Goal: Information Seeking & Learning: Learn about a topic

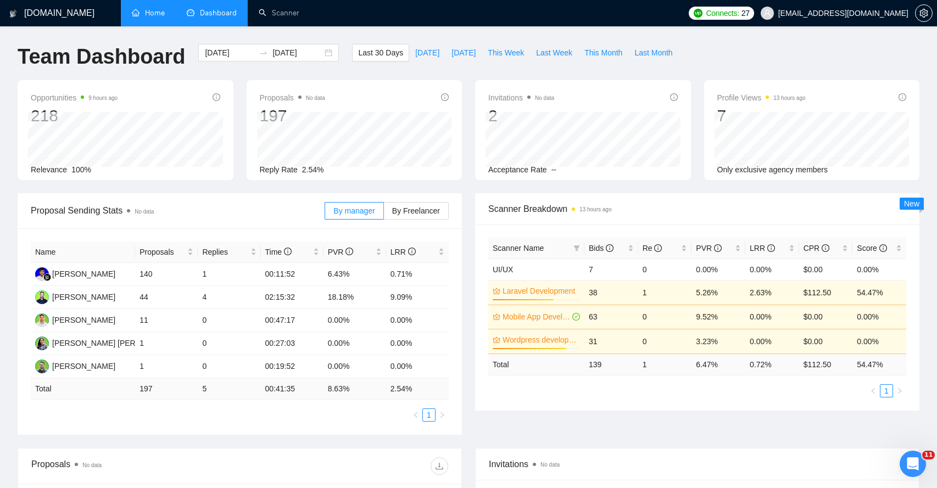
click at [145, 15] on link "Home" at bounding box center [148, 12] width 33 height 9
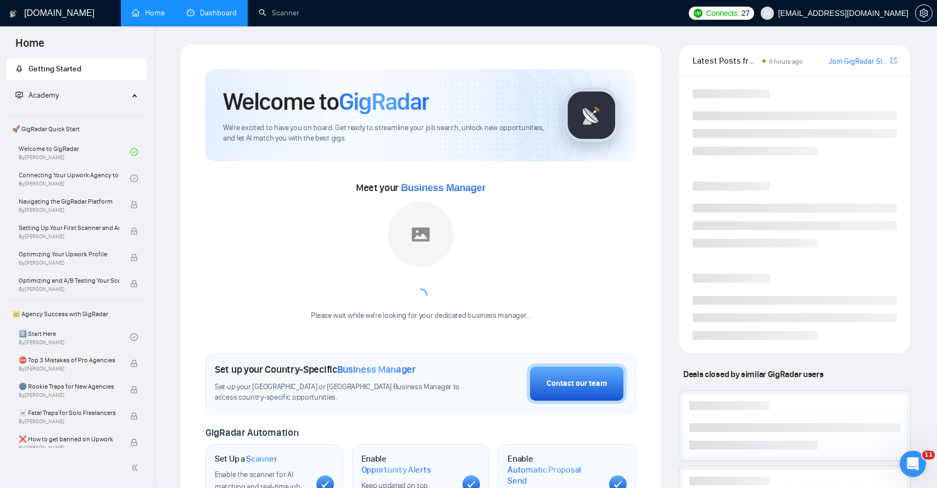
click at [212, 16] on link "Dashboard" at bounding box center [212, 12] width 50 height 9
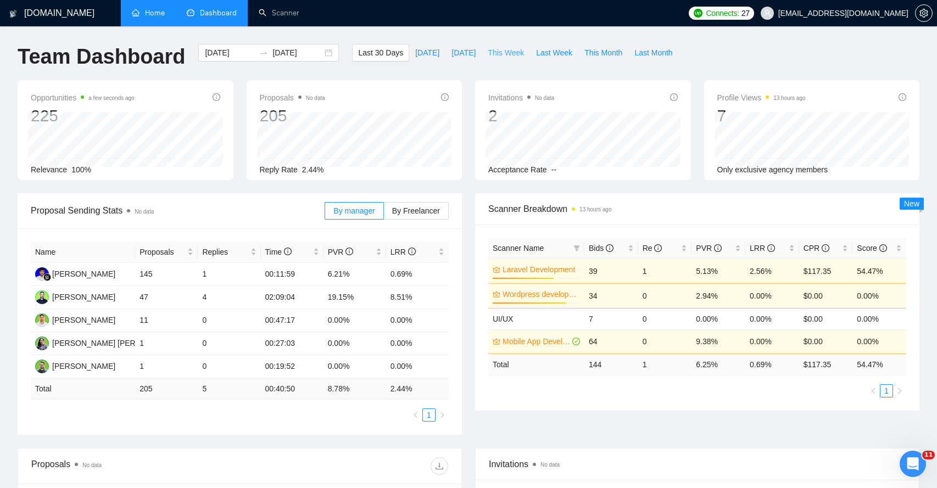
click at [504, 52] on span "This Week" at bounding box center [506, 53] width 36 height 12
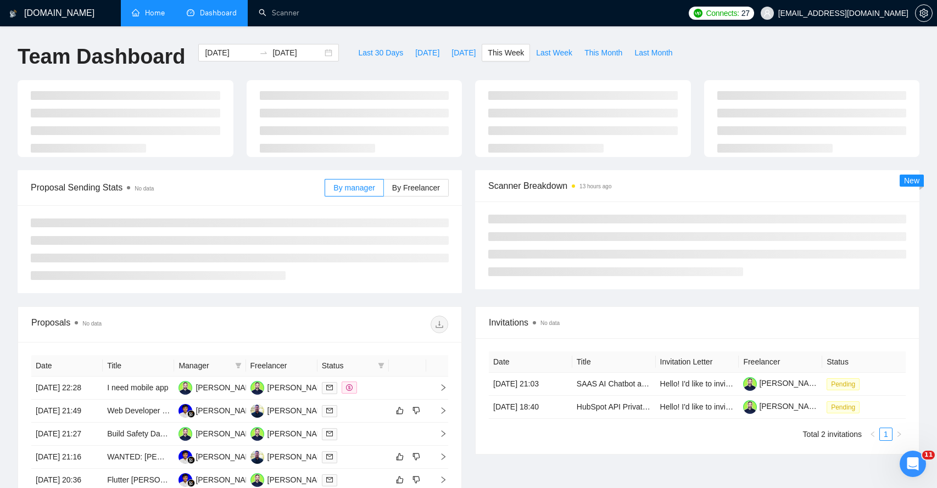
type input "2025-08-11"
type input "2025-08-17"
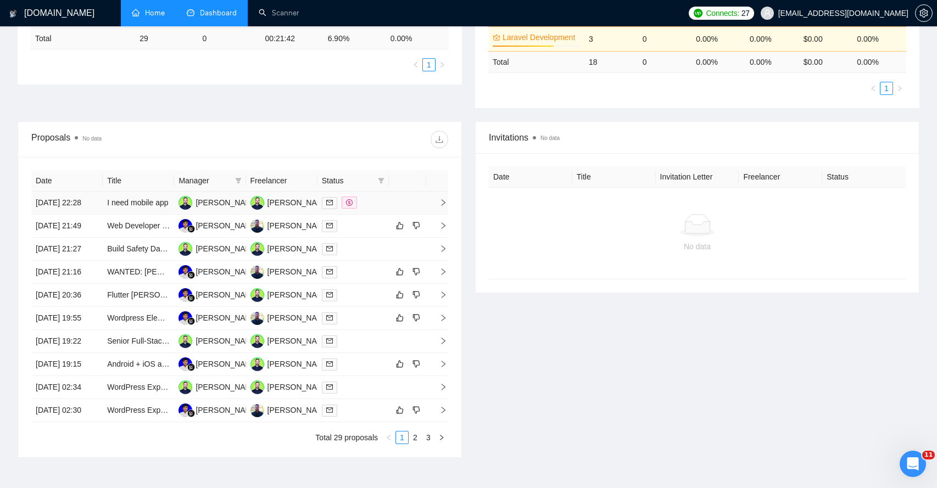
scroll to position [282, 0]
click at [441, 229] on icon "right" at bounding box center [443, 225] width 8 height 8
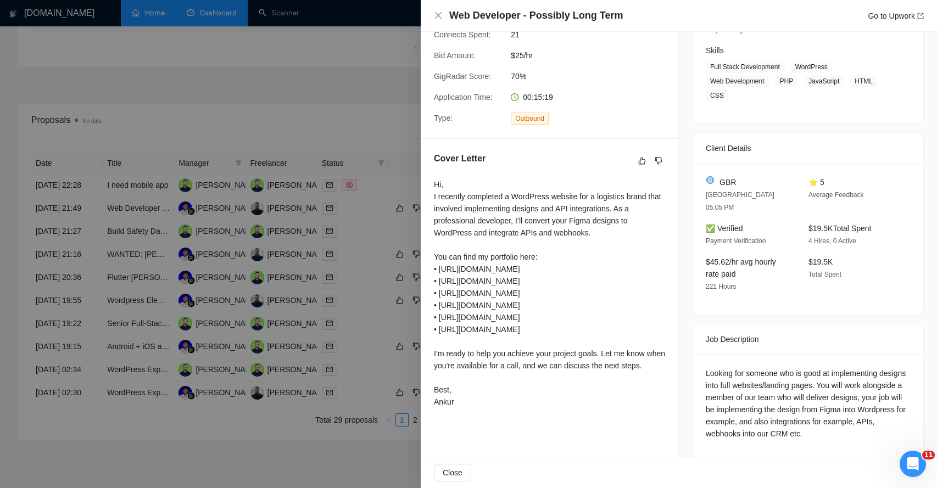
scroll to position [300, 0]
drag, startPoint x: 480, startPoint y: 196, endPoint x: 578, endPoint y: 191, distance: 97.9
click at [577, 193] on div "Hi, I recently completed a WordPress website for a logistics brand that involve…" at bounding box center [549, 294] width 231 height 230
drag, startPoint x: 455, startPoint y: 206, endPoint x: 516, endPoint y: 205, distance: 60.4
click at [516, 207] on div "Hi, I recently completed a WordPress website for a logistics brand that involve…" at bounding box center [549, 294] width 231 height 230
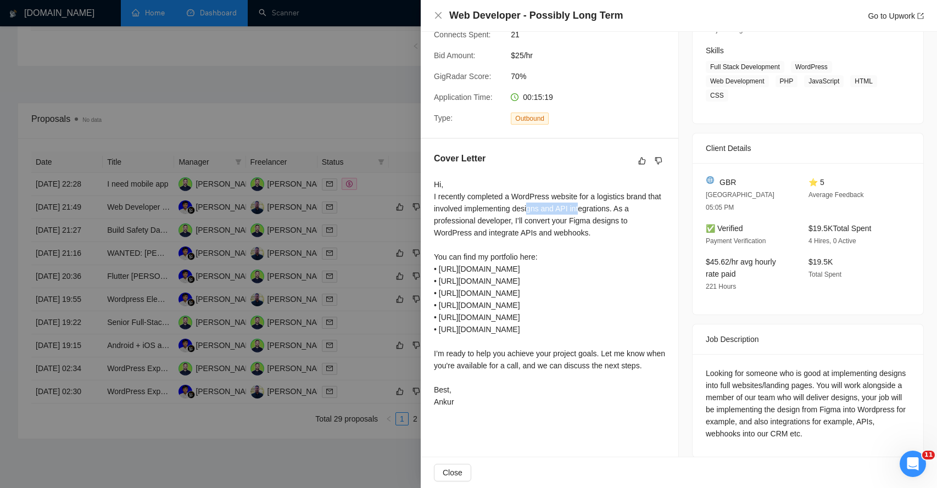
drag, startPoint x: 546, startPoint y: 207, endPoint x: 599, endPoint y: 206, distance: 53.3
click at [600, 208] on div "Hi, I recently completed a WordPress website for a logistics brand that involve…" at bounding box center [549, 294] width 231 height 230
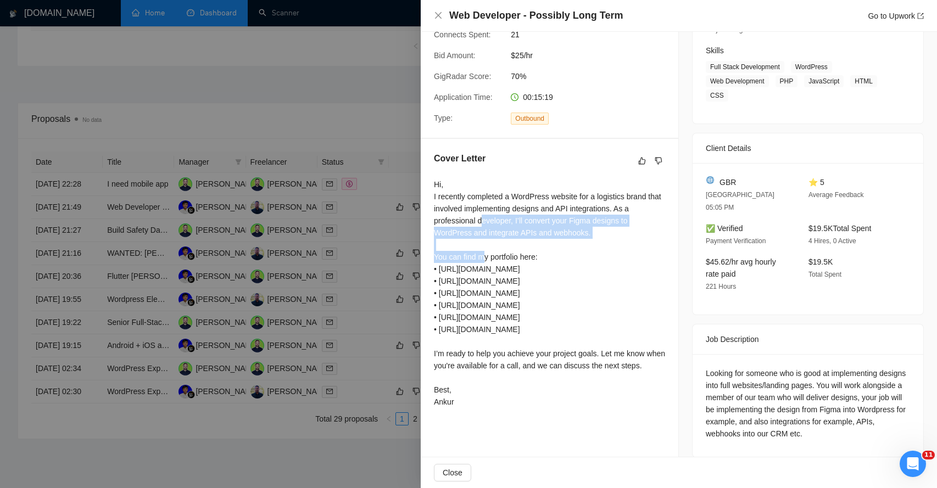
drag, startPoint x: 485, startPoint y: 219, endPoint x: 487, endPoint y: 263, distance: 44.0
click at [487, 263] on div "Hi, I recently completed a WordPress website for a logistics brand that involve…" at bounding box center [549, 294] width 231 height 230
click at [455, 467] on span "Close" at bounding box center [453, 473] width 20 height 12
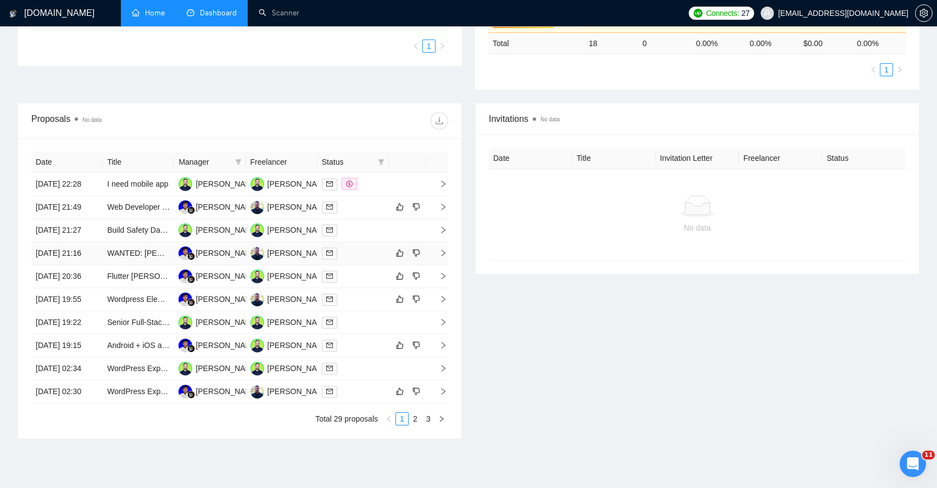
click at [438, 257] on span "right" at bounding box center [439, 253] width 16 height 8
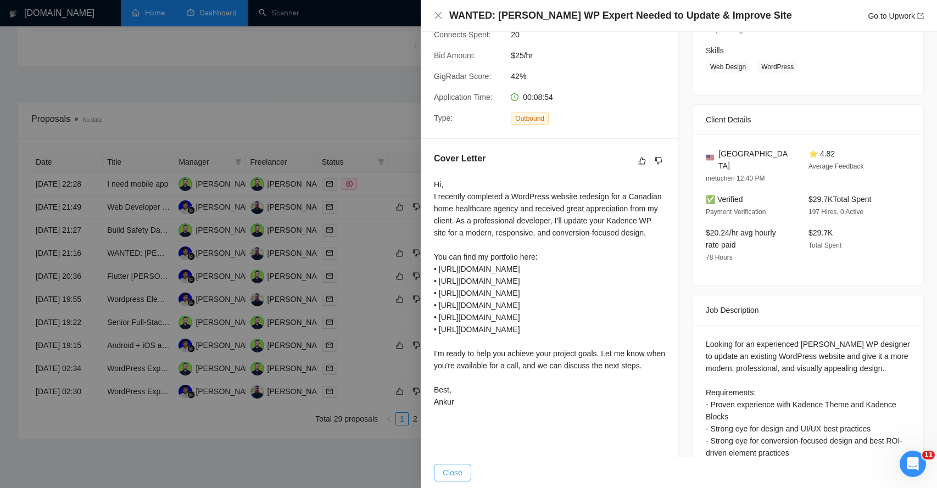
click at [454, 473] on span "Close" at bounding box center [453, 473] width 20 height 12
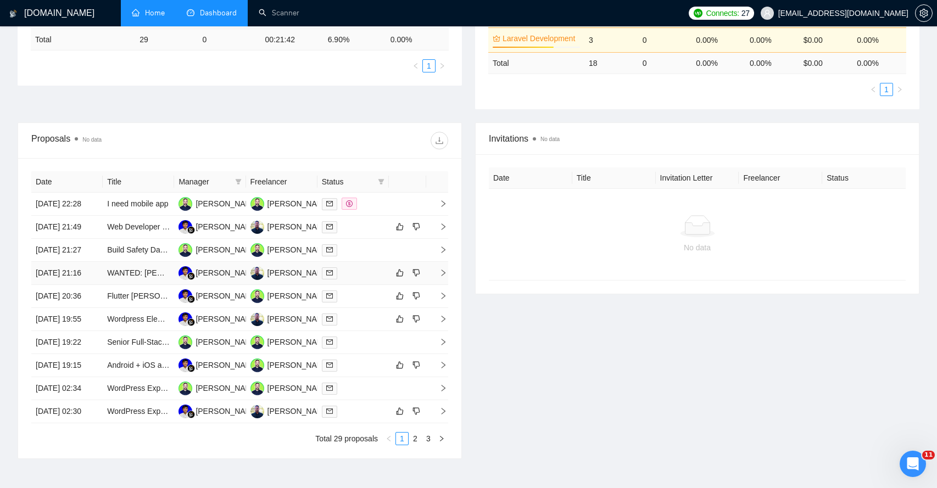
scroll to position [281, 0]
click at [444, 299] on icon "right" at bounding box center [443, 295] width 8 height 8
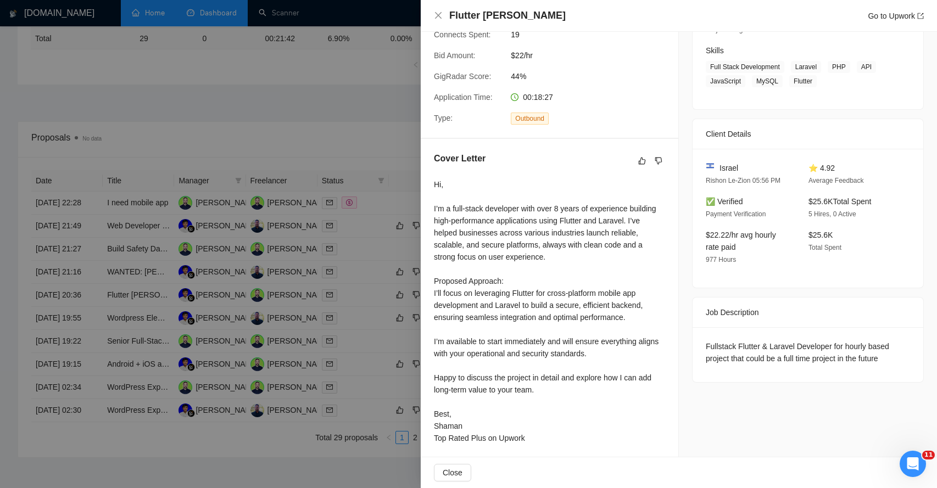
click at [371, 115] on div at bounding box center [468, 244] width 937 height 488
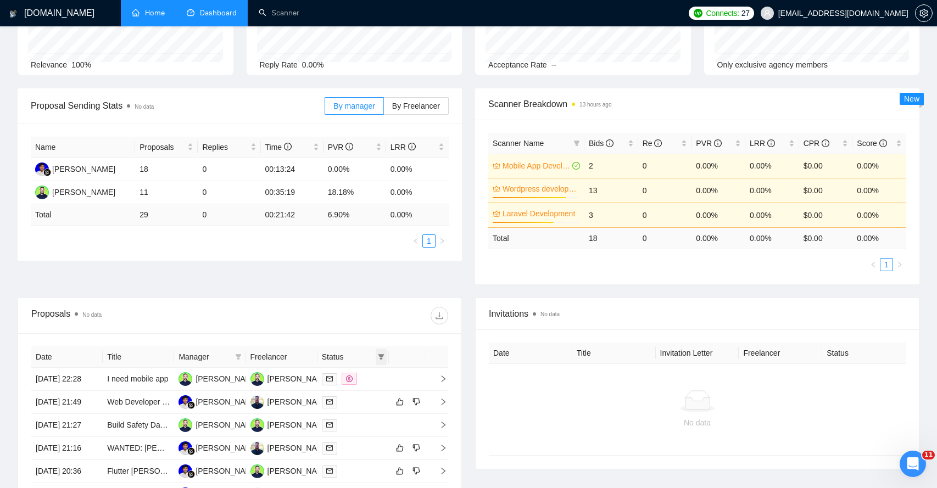
scroll to position [0, 0]
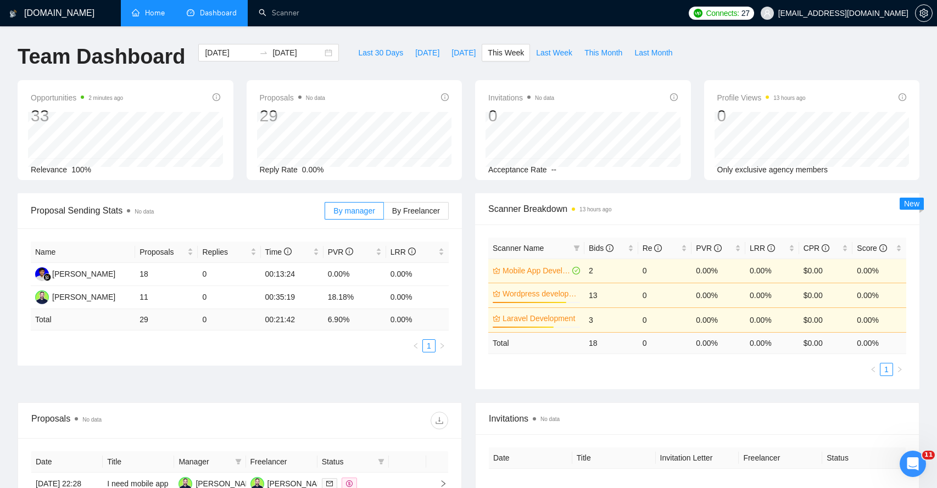
click at [149, 11] on link "Home" at bounding box center [148, 12] width 33 height 9
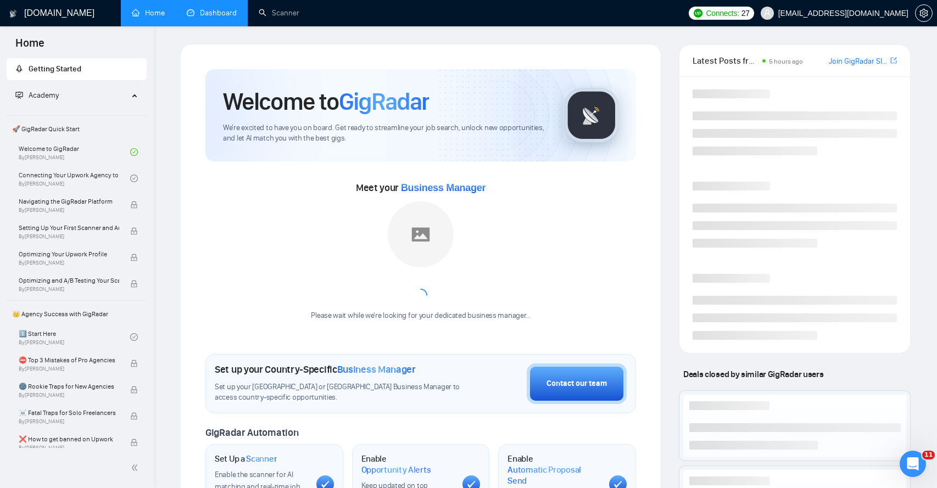
click at [201, 12] on link "Dashboard" at bounding box center [212, 12] width 50 height 9
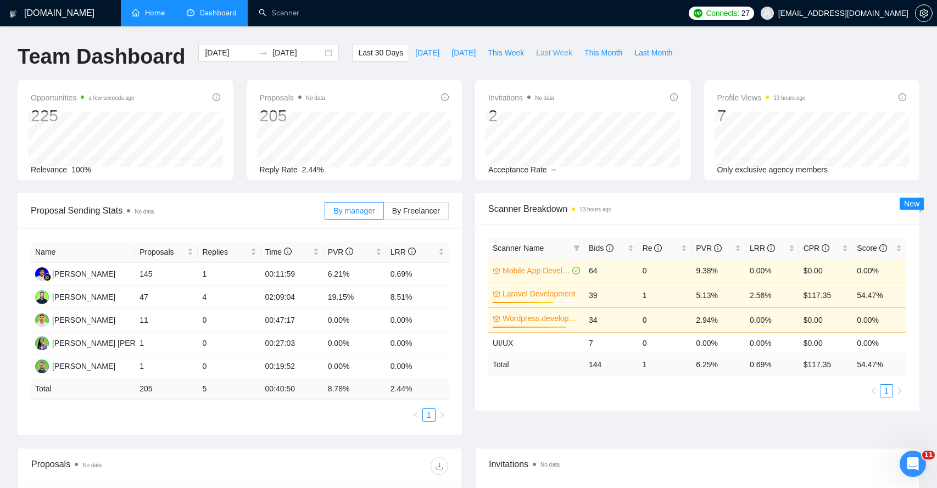
click at [553, 54] on span "Last Week" at bounding box center [554, 53] width 36 height 12
type input "2025-08-04"
type input "2025-08-10"
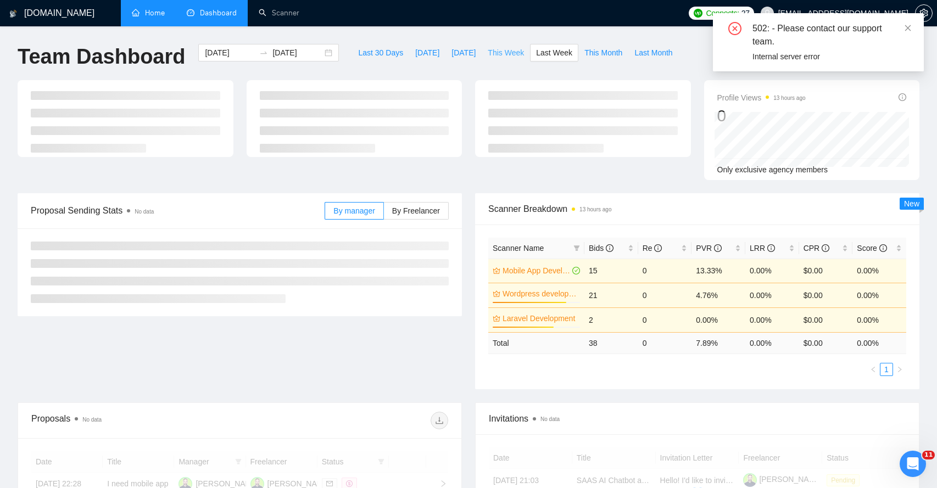
click at [502, 55] on span "This Week" at bounding box center [506, 53] width 36 height 12
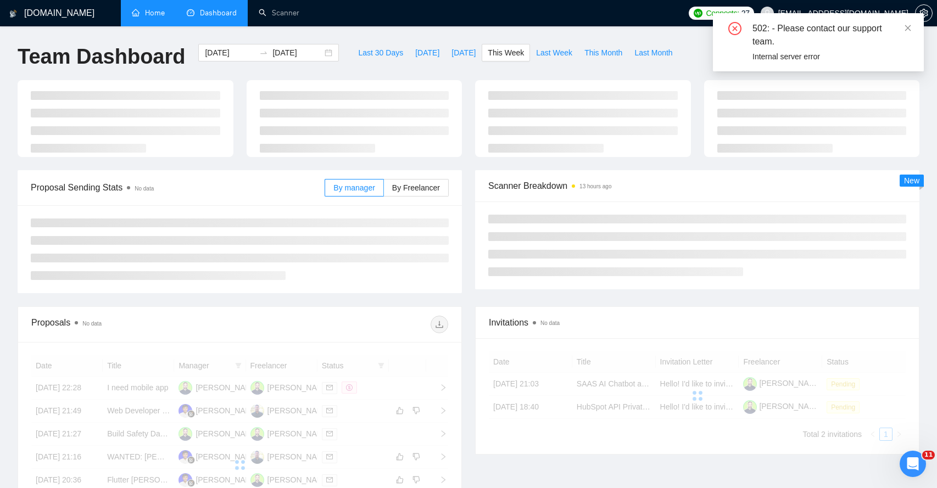
type input "2025-08-11"
type input "2025-08-17"
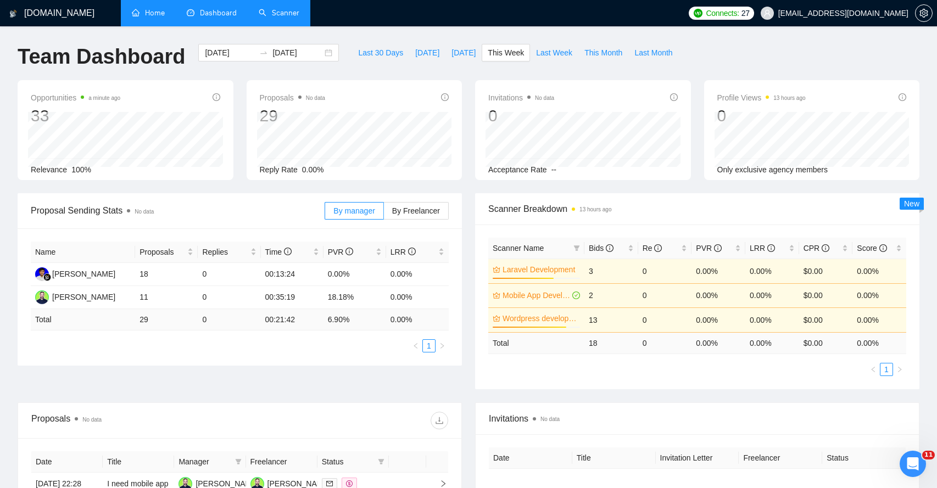
click at [282, 10] on link "Scanner" at bounding box center [279, 12] width 41 height 9
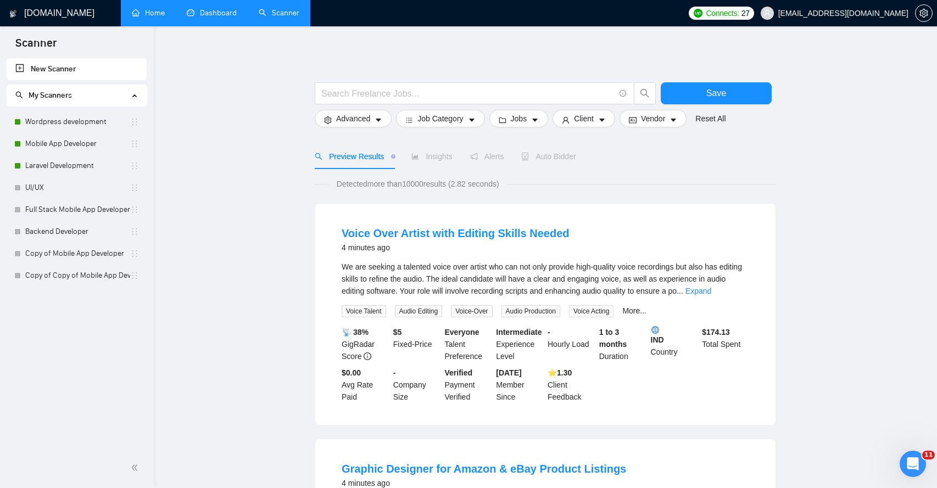
click at [202, 17] on link "Dashboard" at bounding box center [212, 12] width 50 height 9
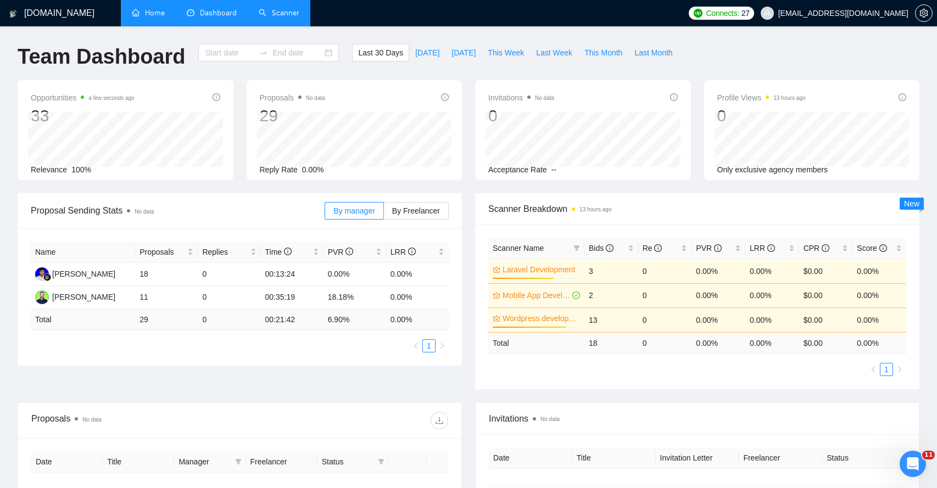
type input "[DATE]"
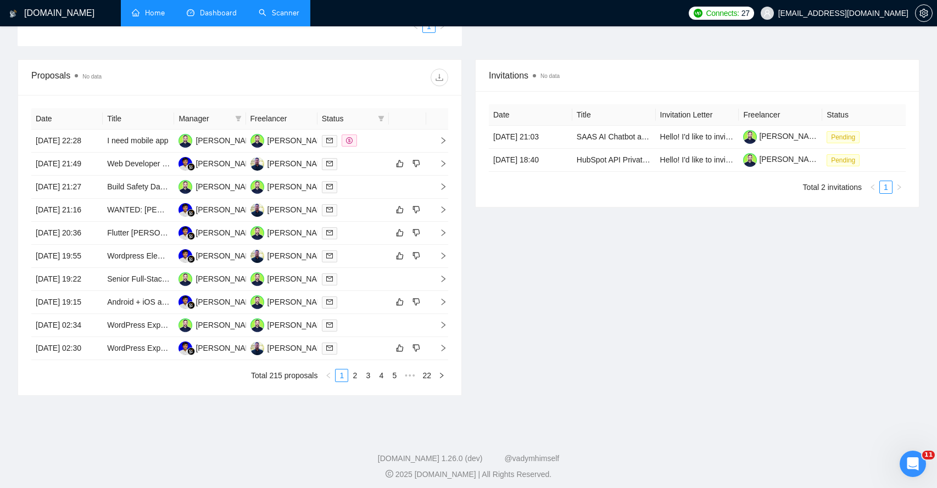
scroll to position [392, 0]
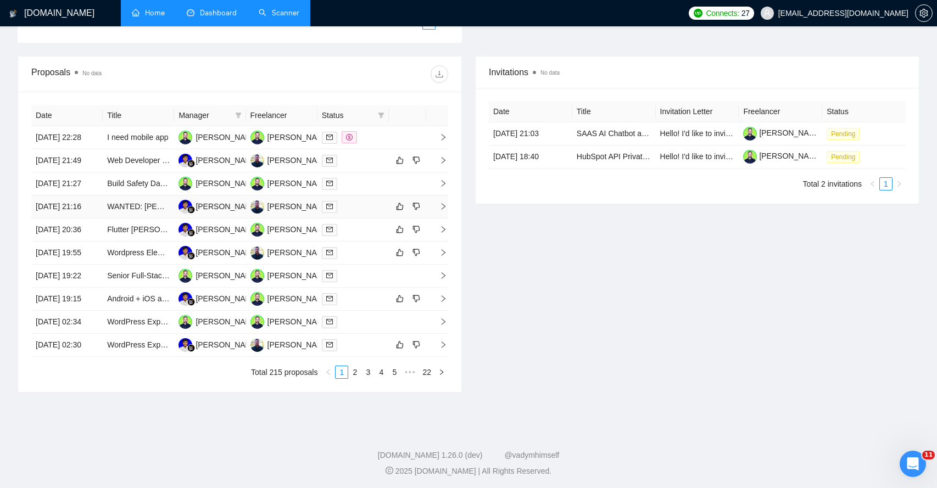
click at [442, 210] on icon "right" at bounding box center [443, 207] width 8 height 8
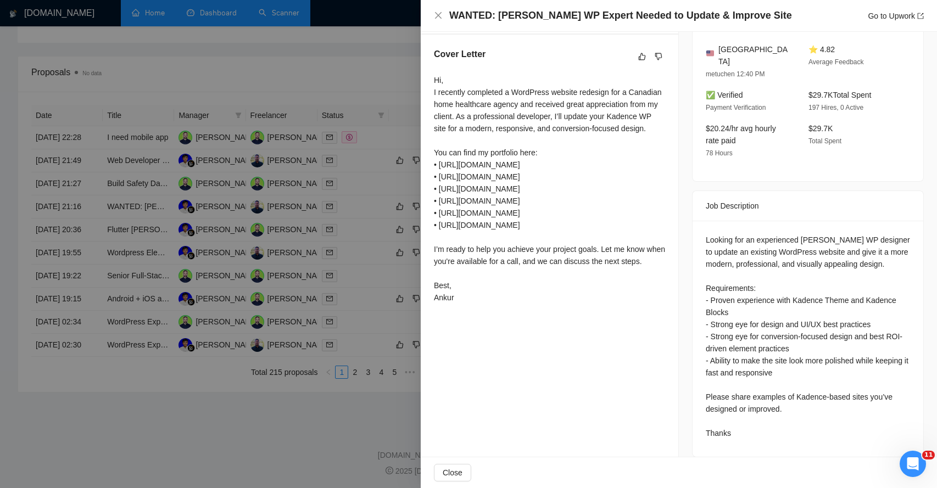
scroll to position [0, 0]
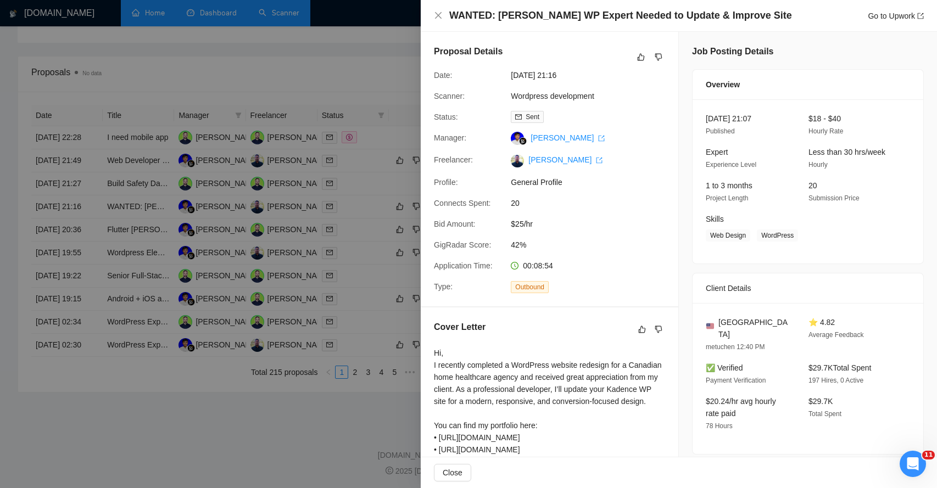
click at [443, 15] on div "WANTED: Kadence WP Expert Needed to Update & Improve Site Go to Upwork" at bounding box center [679, 16] width 490 height 14
click at [441, 15] on icon "close" at bounding box center [438, 15] width 9 height 9
